Goal: Task Accomplishment & Management: Use online tool/utility

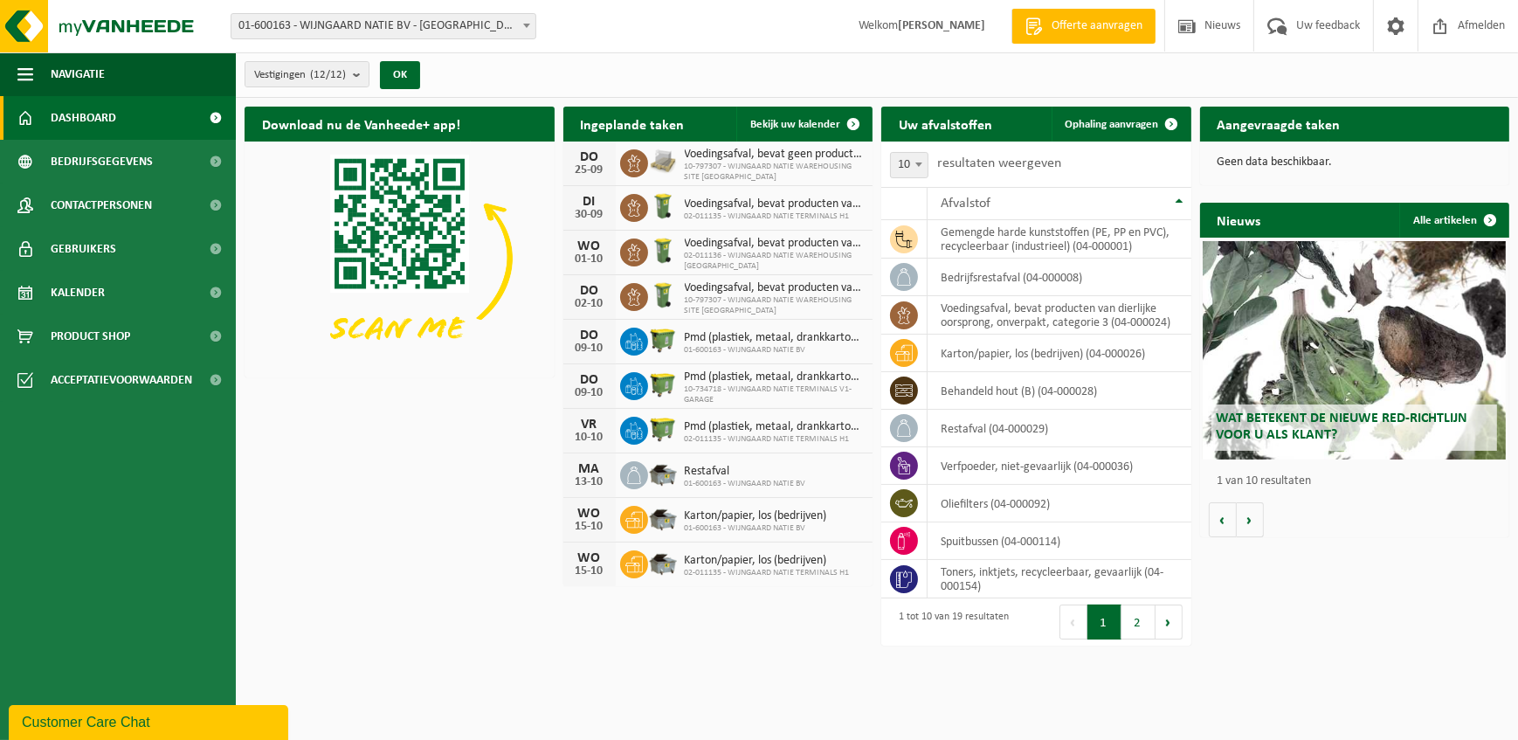
click at [619, 122] on h2 "Ingeplande taken" at bounding box center [632, 124] width 139 height 34
click at [778, 119] on span "Bekijk uw kalender" at bounding box center [795, 124] width 90 height 11
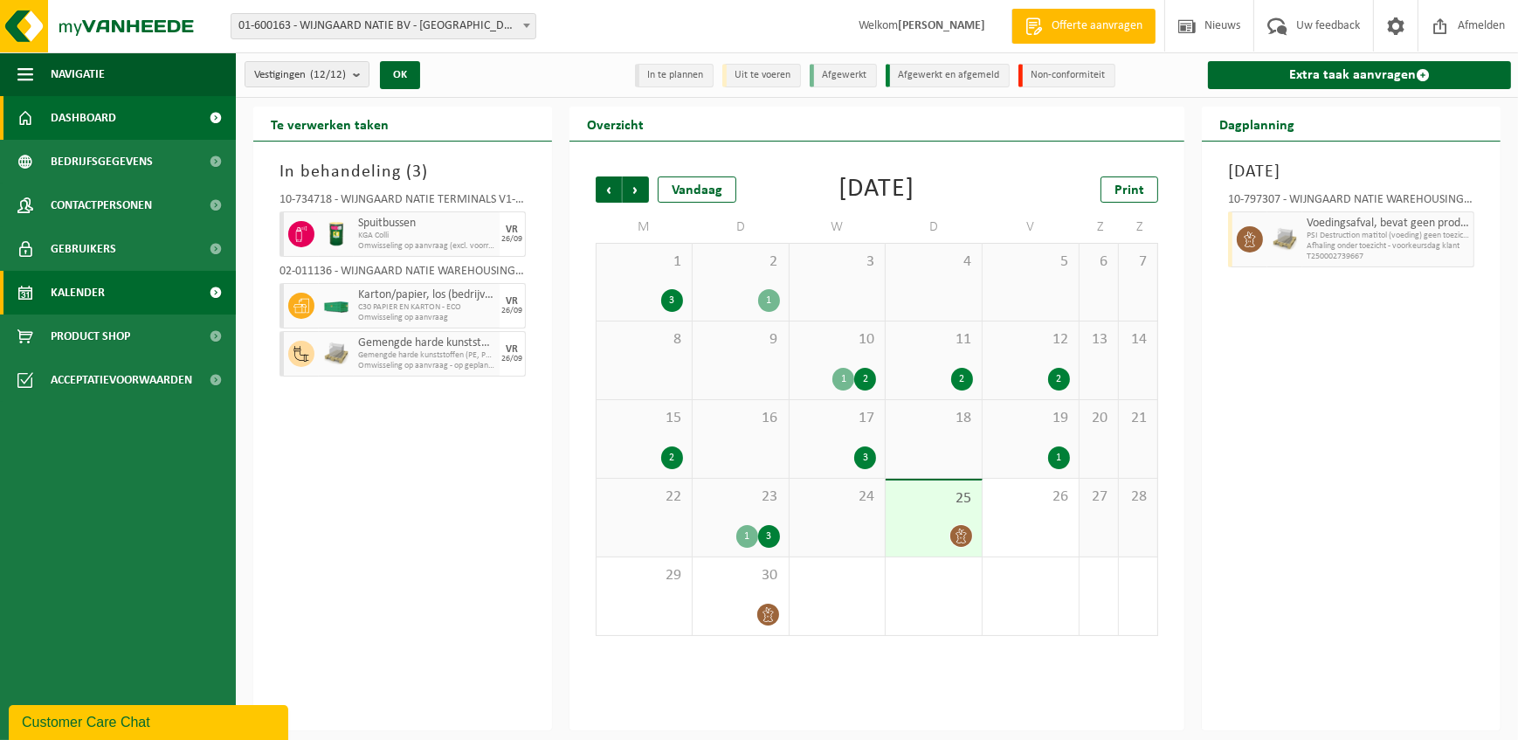
click at [69, 114] on span "Dashboard" at bounding box center [84, 118] width 66 height 44
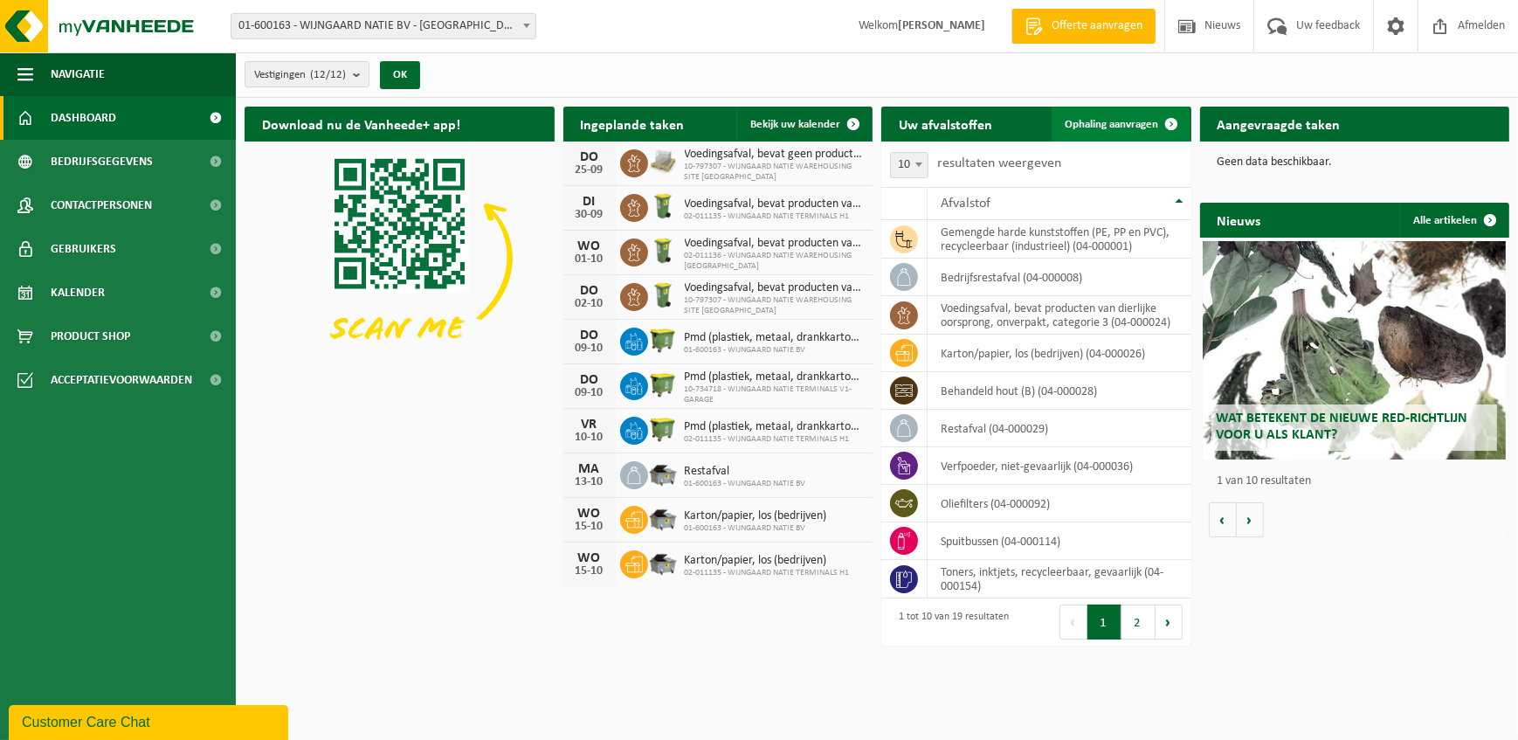
click at [1112, 119] on span "Ophaling aanvragen" at bounding box center [1112, 124] width 93 height 11
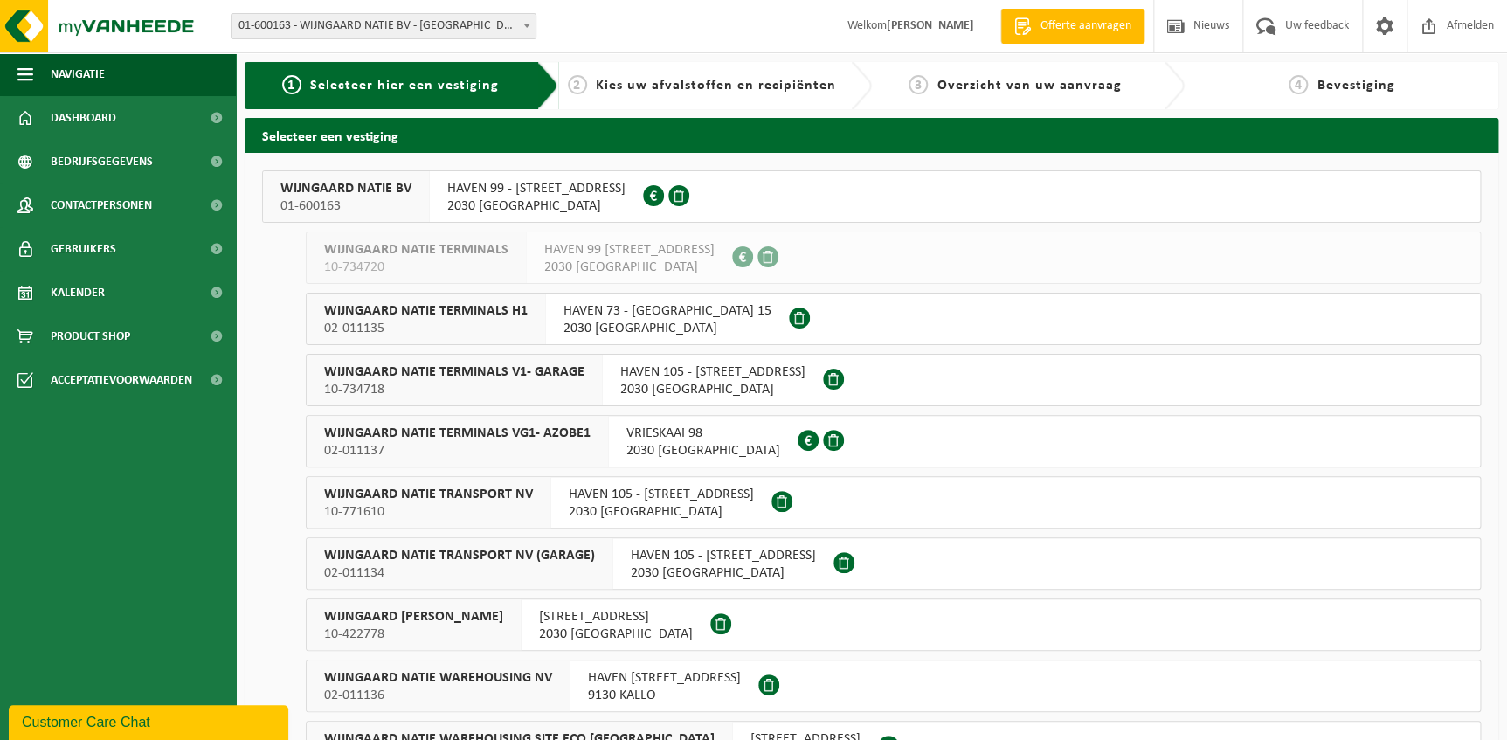
click at [366, 445] on span "02-011137" at bounding box center [457, 450] width 266 height 17
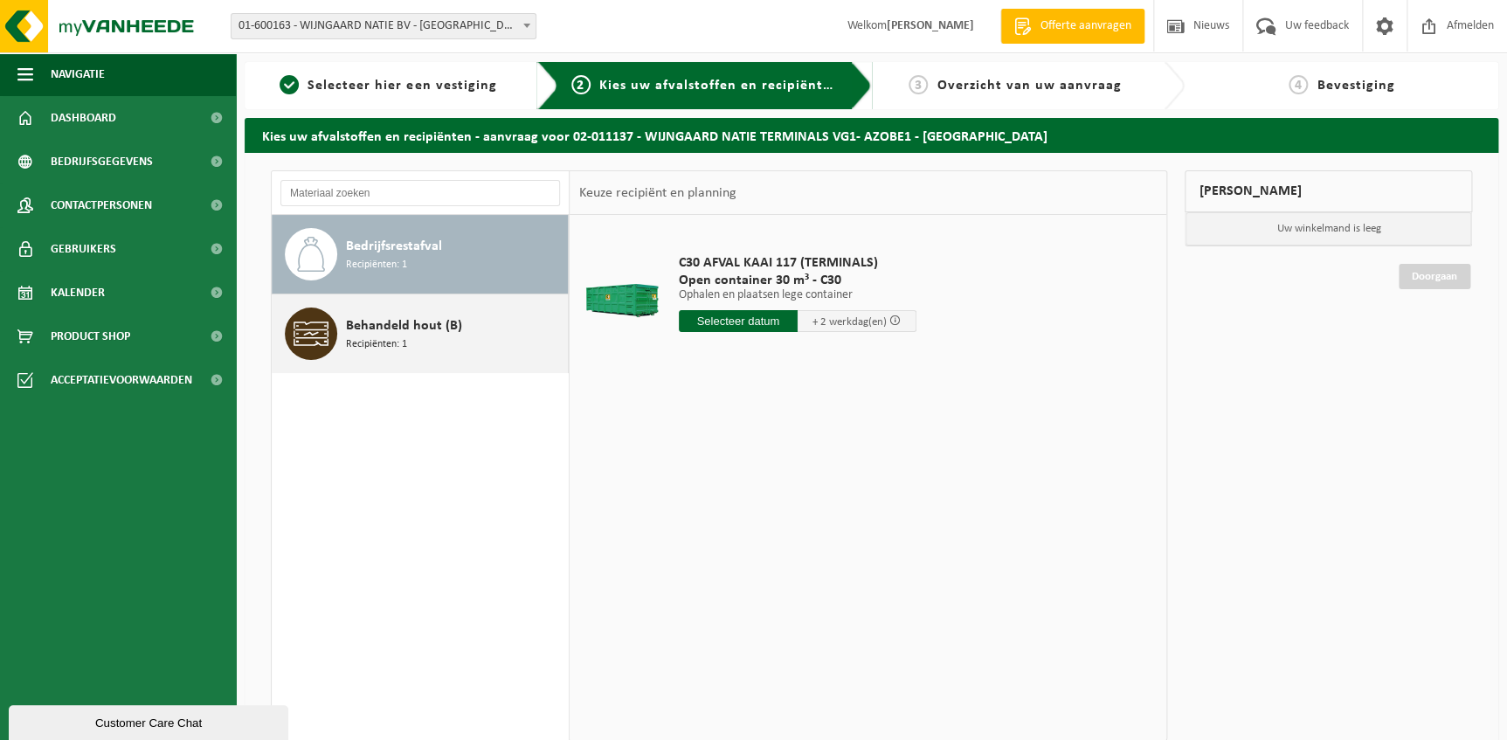
click at [372, 336] on span "Recipiënten: 1" at bounding box center [376, 344] width 61 height 17
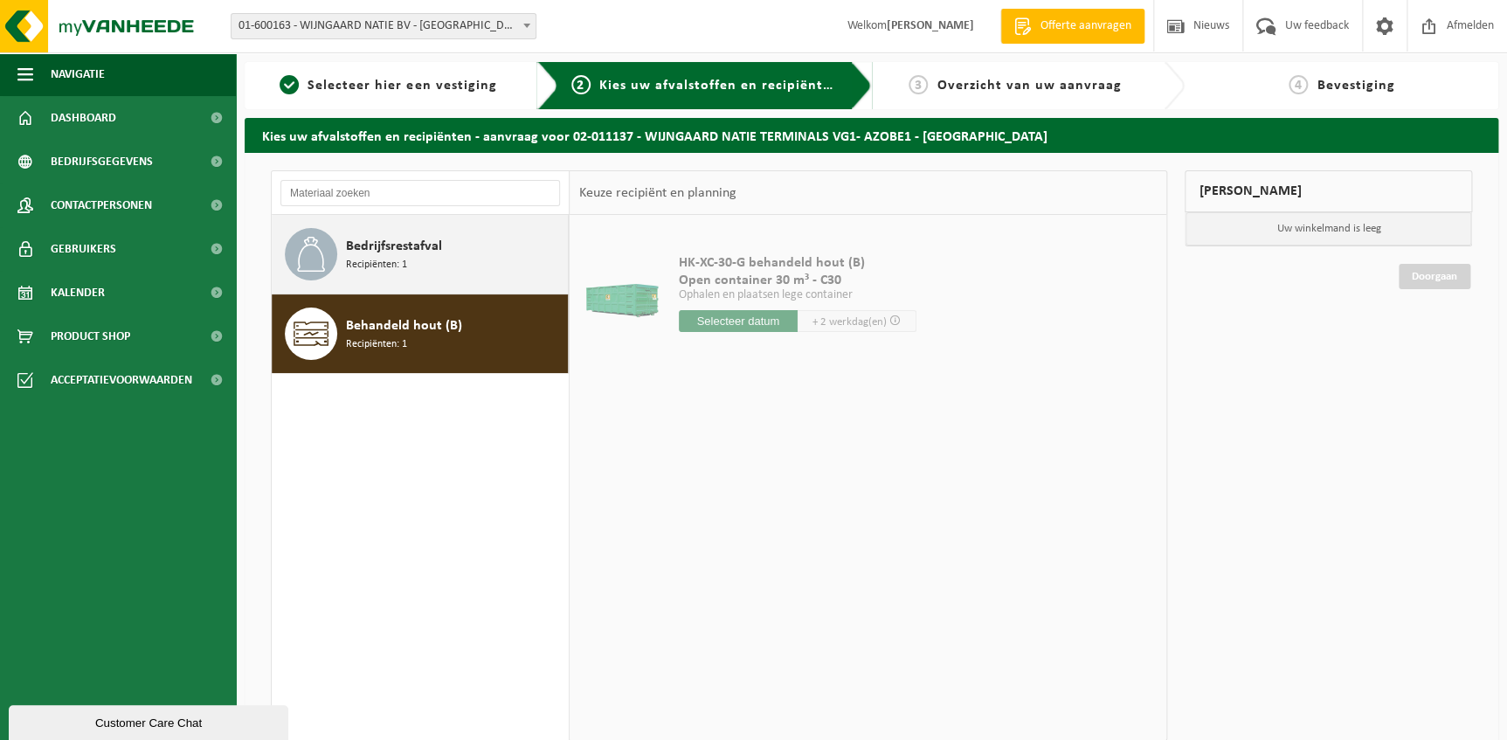
click at [386, 245] on span "Bedrijfsrestafval" at bounding box center [394, 246] width 96 height 21
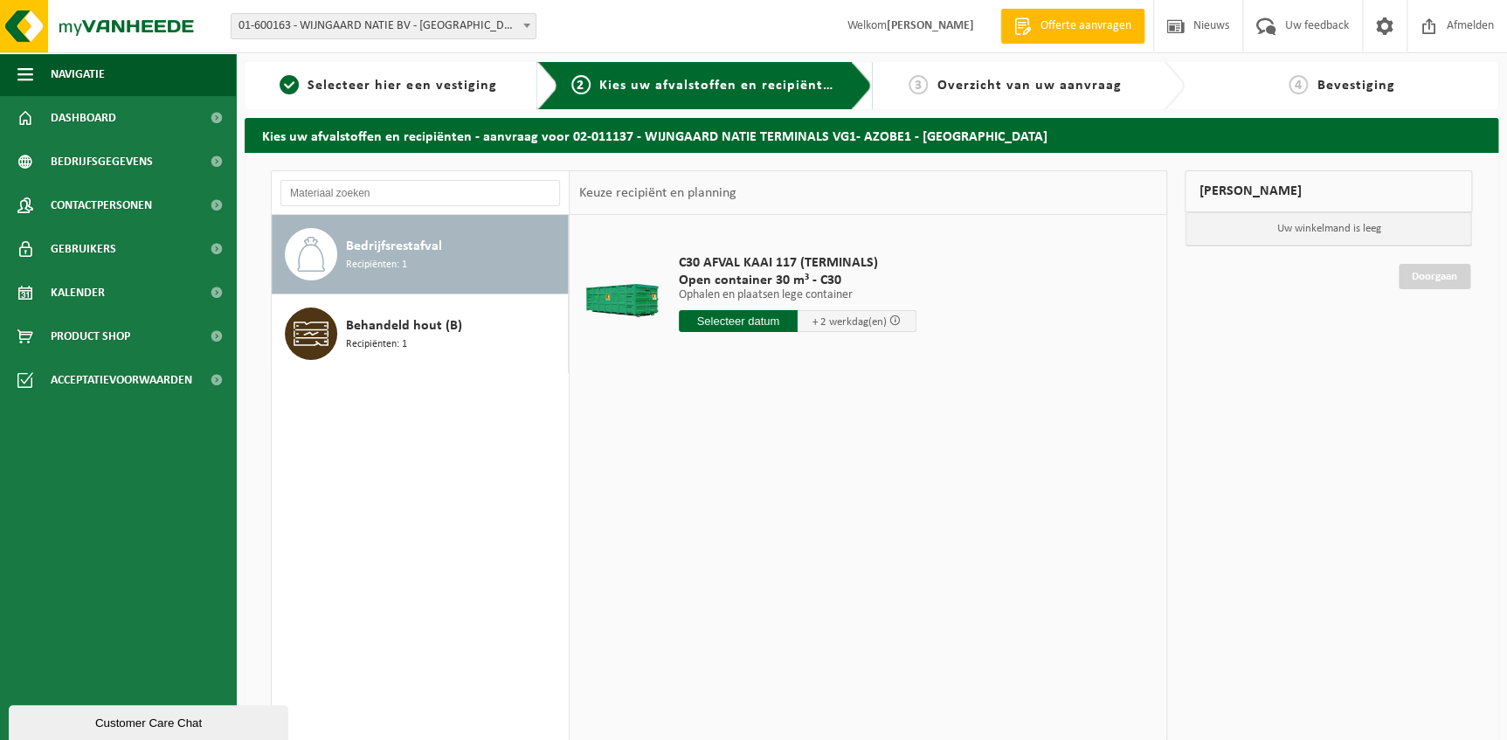
click at [725, 313] on input "text" at bounding box center [738, 321] width 119 height 22
click at [689, 535] on div "29" at bounding box center [695, 532] width 31 height 28
type input "Van 2025-09-29"
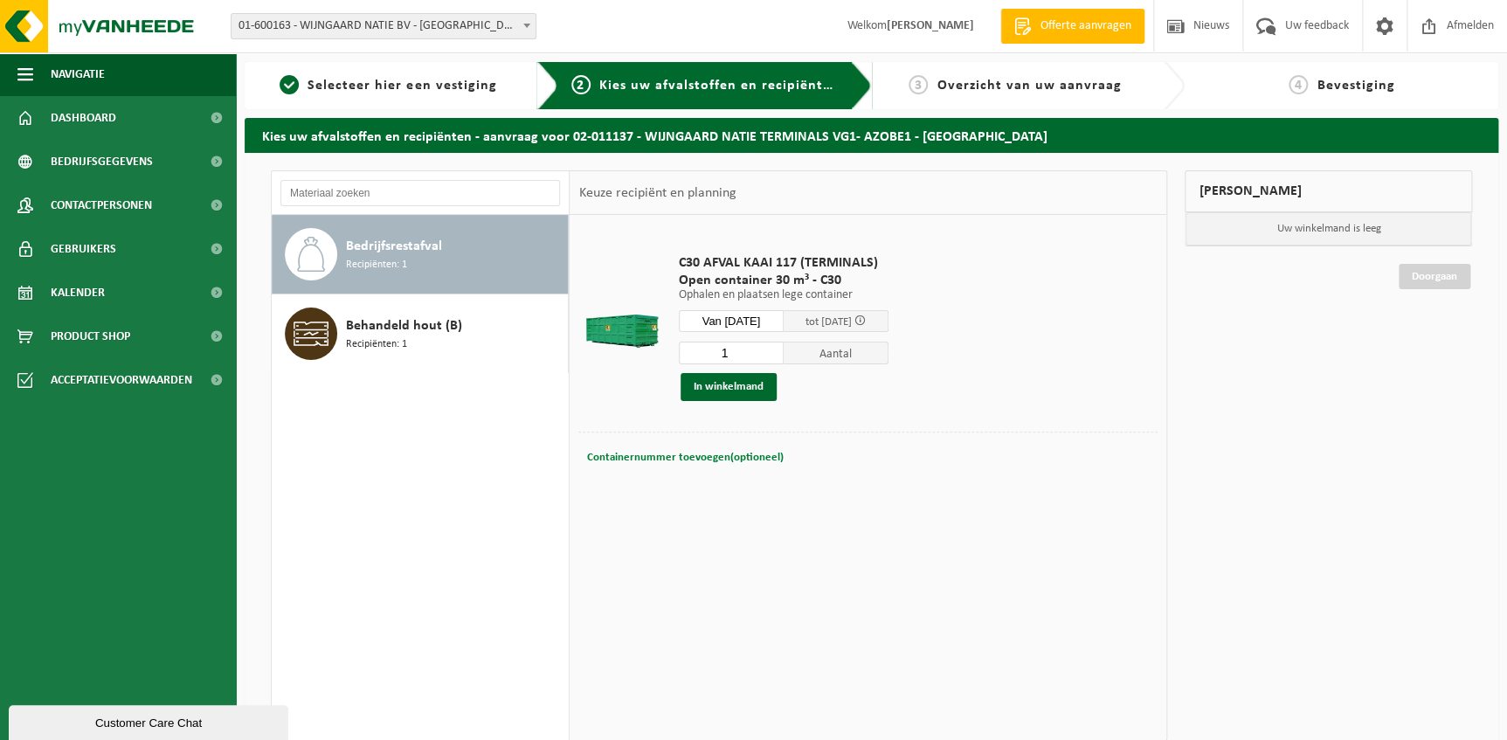
click at [603, 458] on span "Containernummer toevoegen(optioneel)" at bounding box center [684, 457] width 197 height 11
type input "C30-760"
click at [735, 382] on button "In winkelmand" at bounding box center [729, 387] width 96 height 28
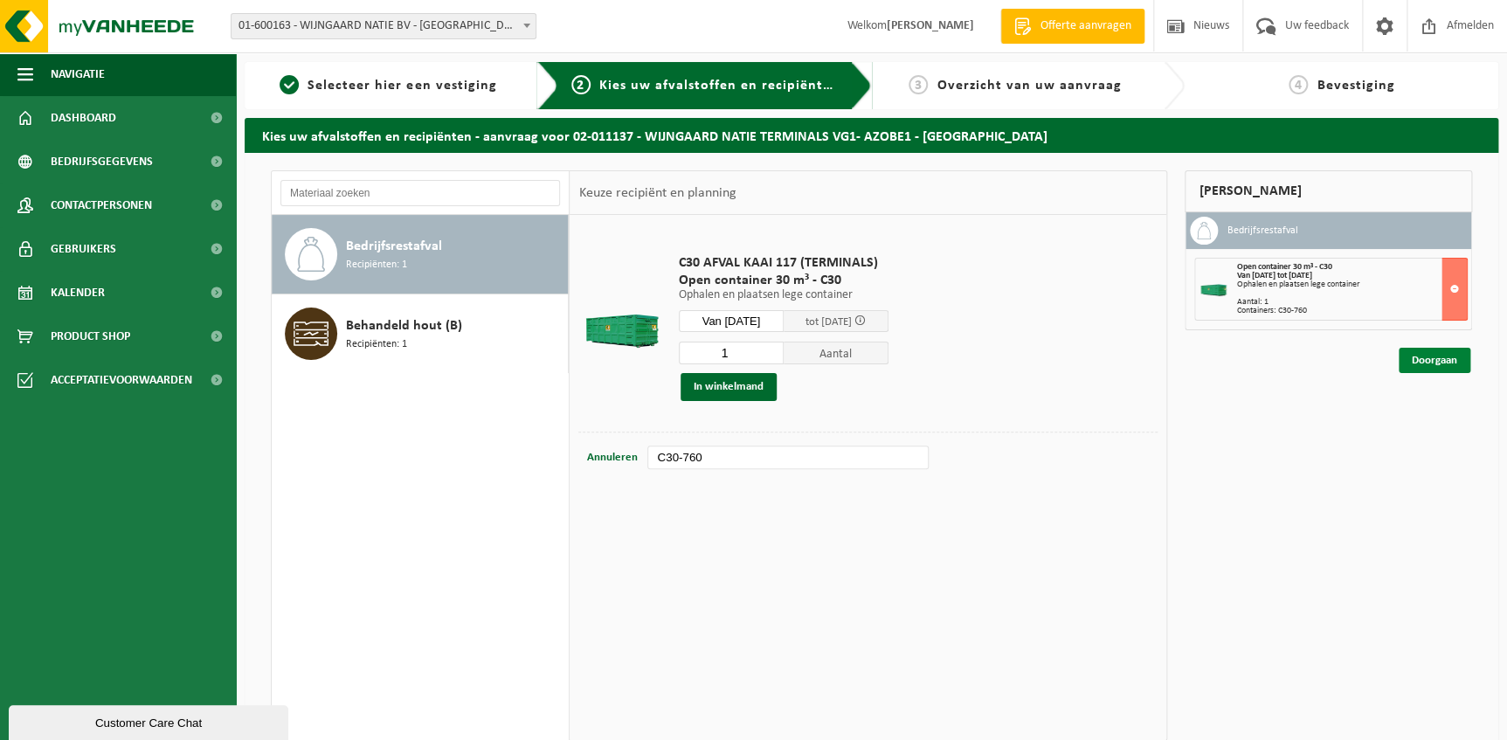
click at [1445, 362] on link "Doorgaan" at bounding box center [1435, 360] width 72 height 25
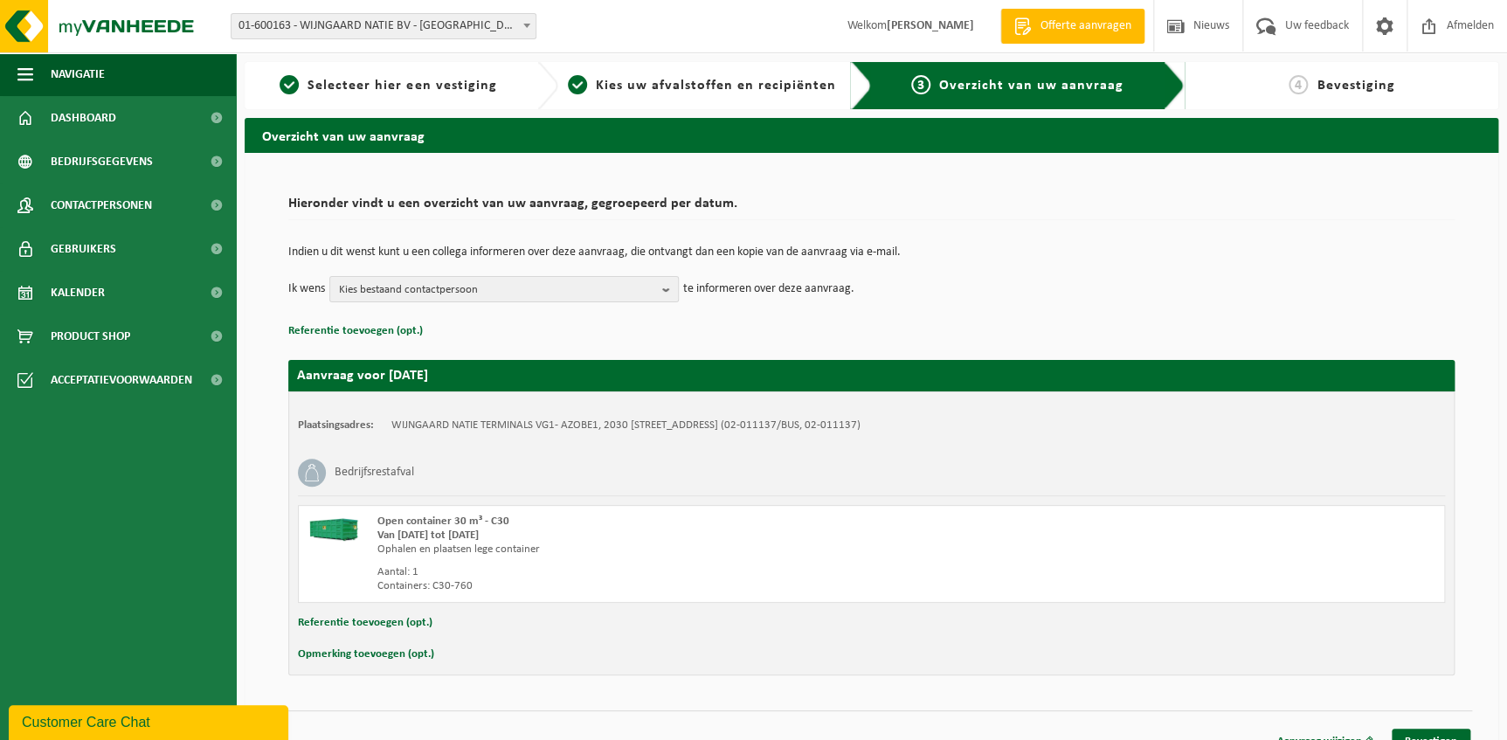
scroll to position [23, 0]
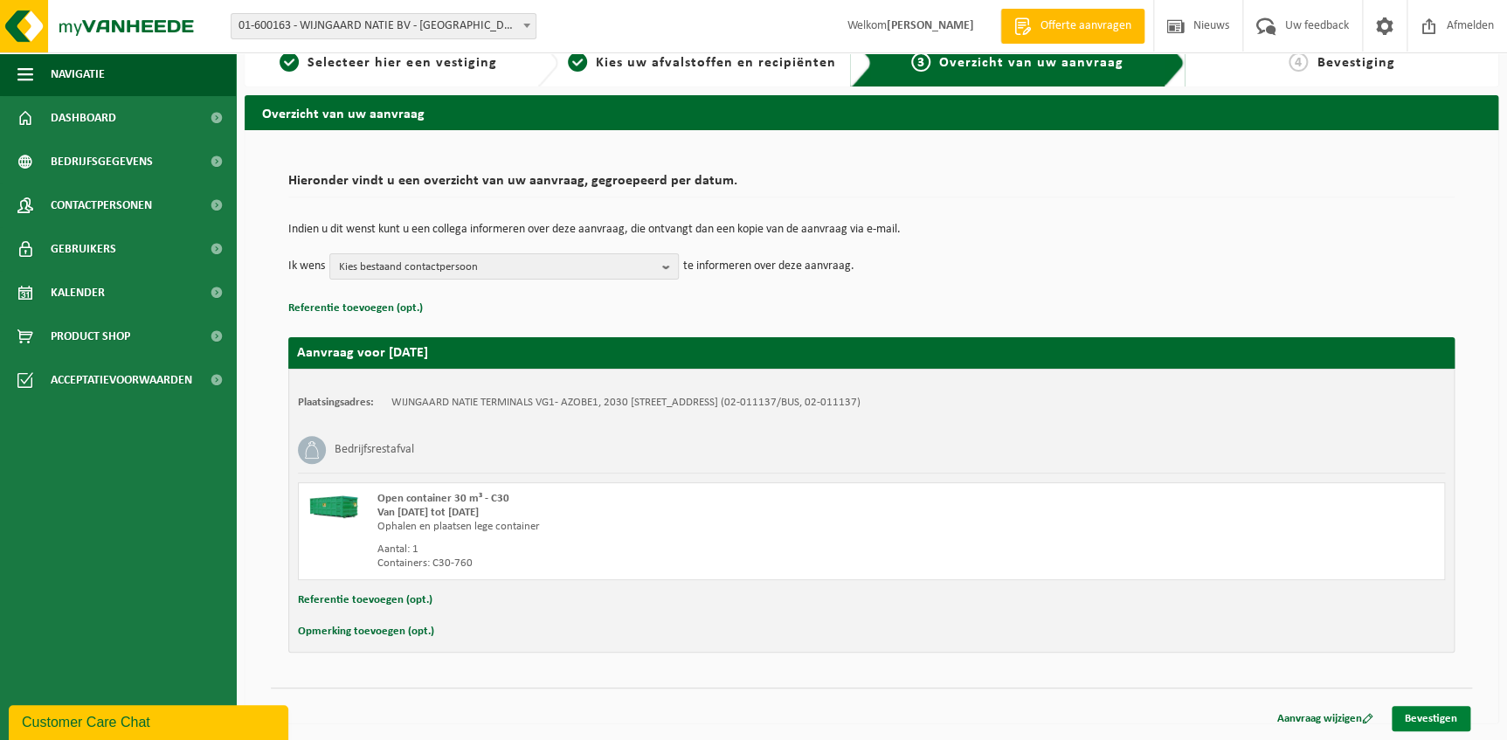
click at [1429, 714] on link "Bevestigen" at bounding box center [1431, 718] width 79 height 25
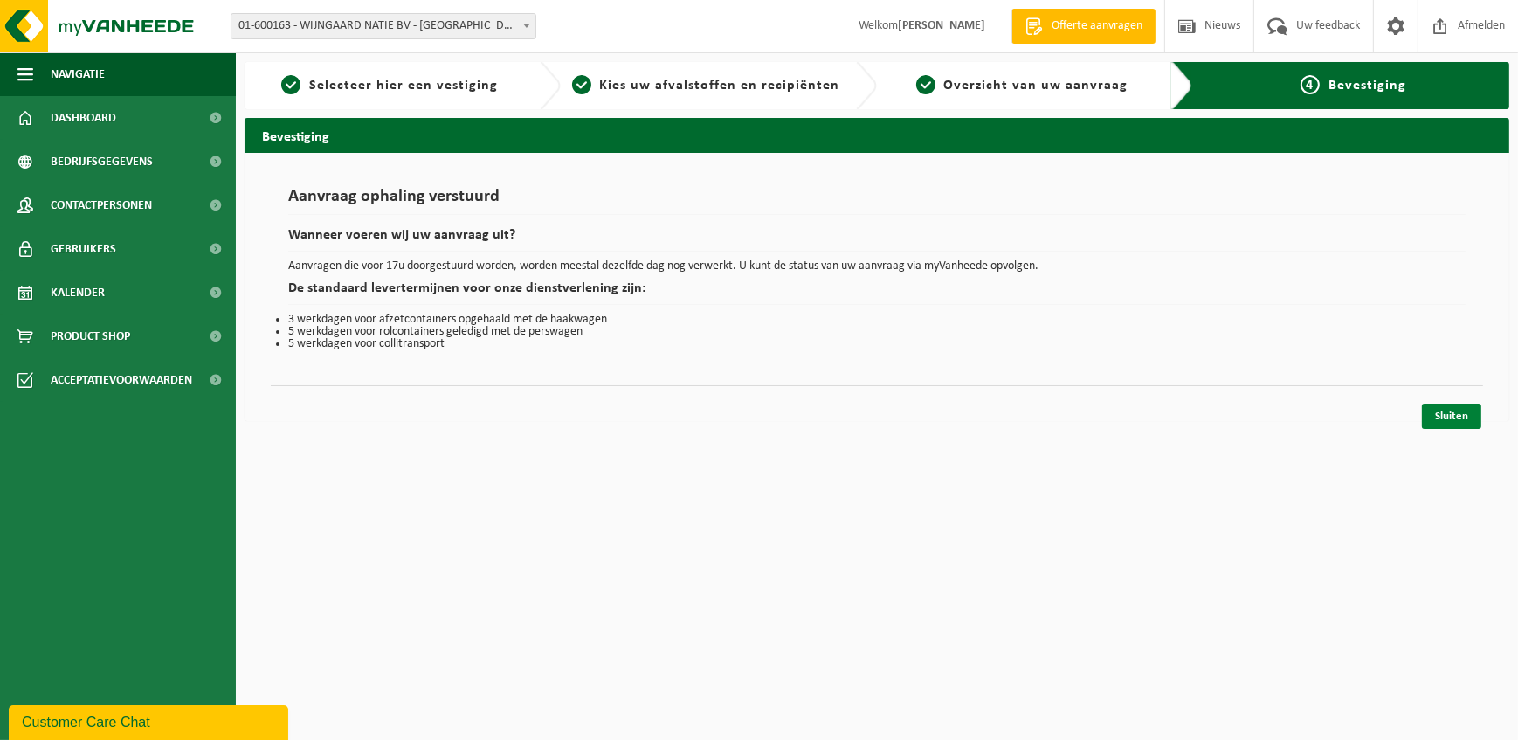
click at [1460, 418] on link "Sluiten" at bounding box center [1451, 416] width 59 height 25
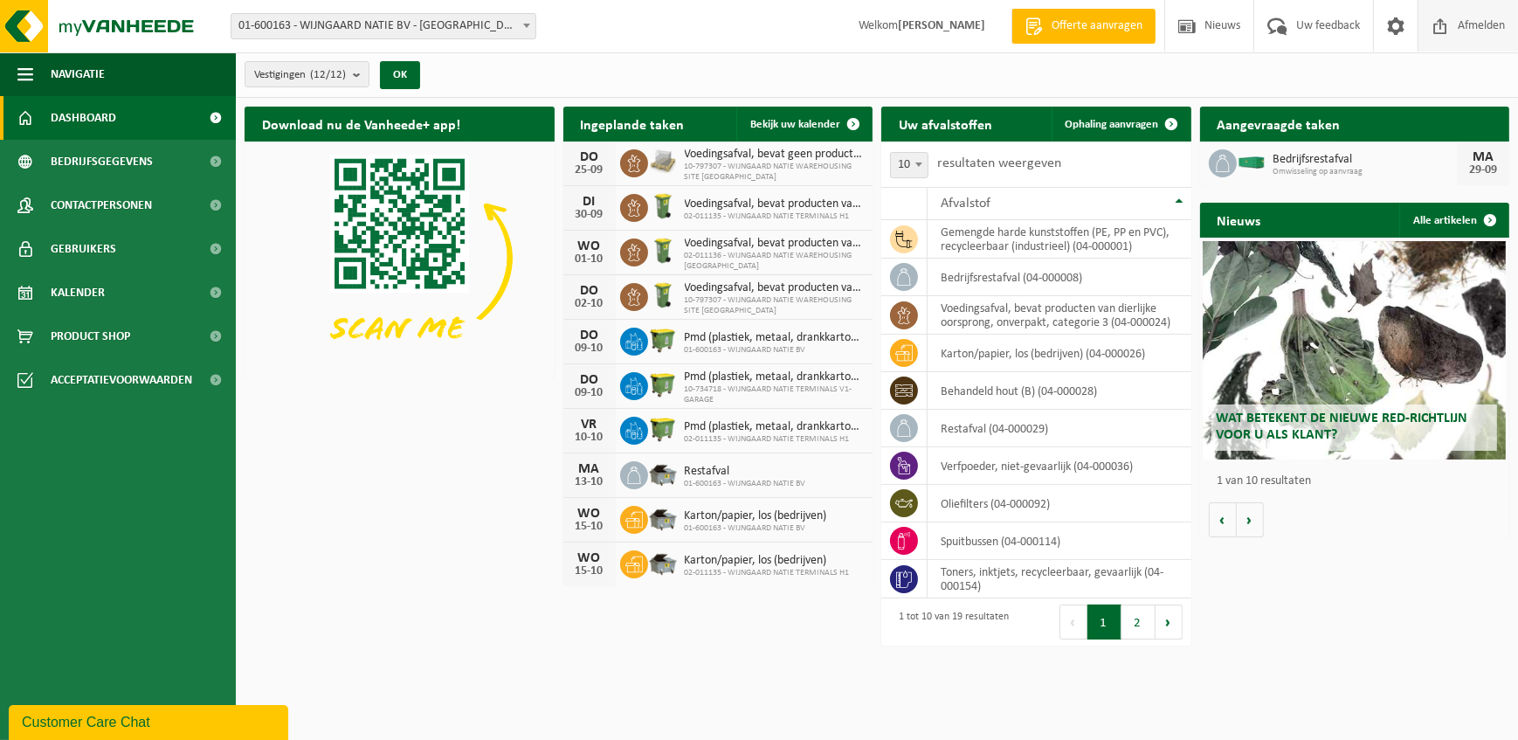
click at [1487, 25] on span "Afmelden" at bounding box center [1482, 26] width 56 height 52
